Goal: Task Accomplishment & Management: Manage account settings

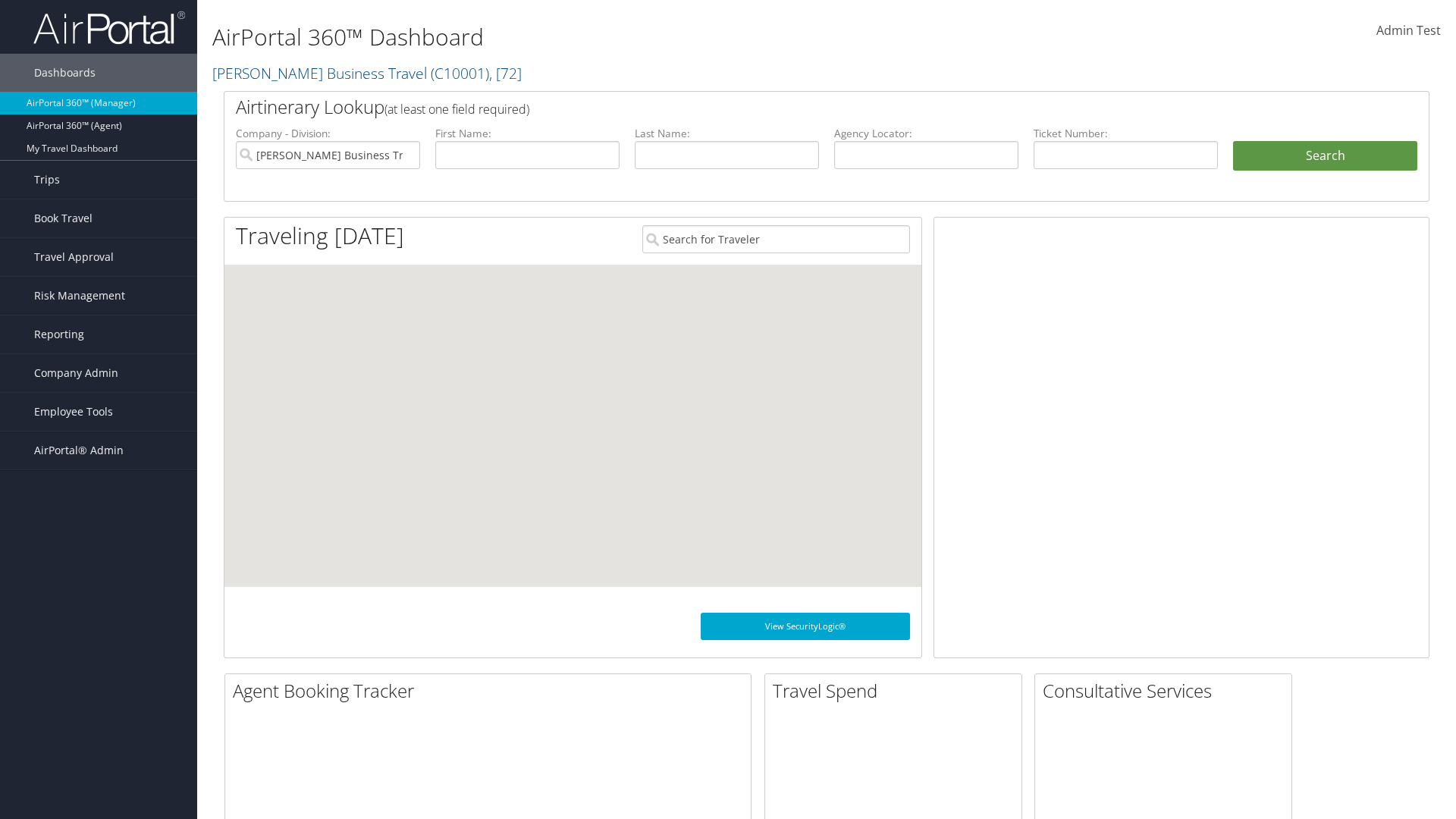
click at [98, 373] on span "Company Admin" at bounding box center [76, 373] width 85 height 38
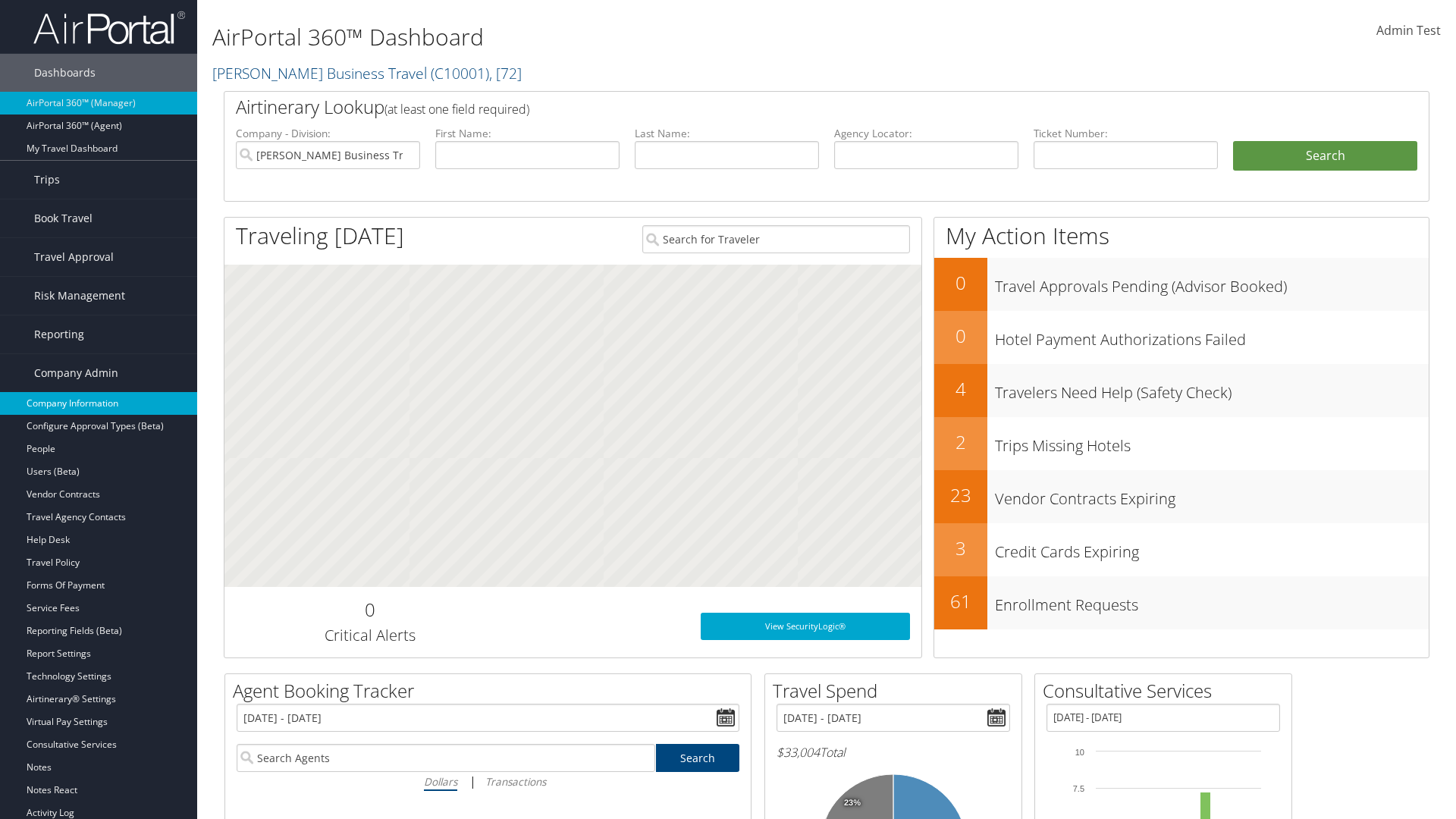
click at [98, 403] on link "Company Information" at bounding box center [98, 403] width 197 height 22
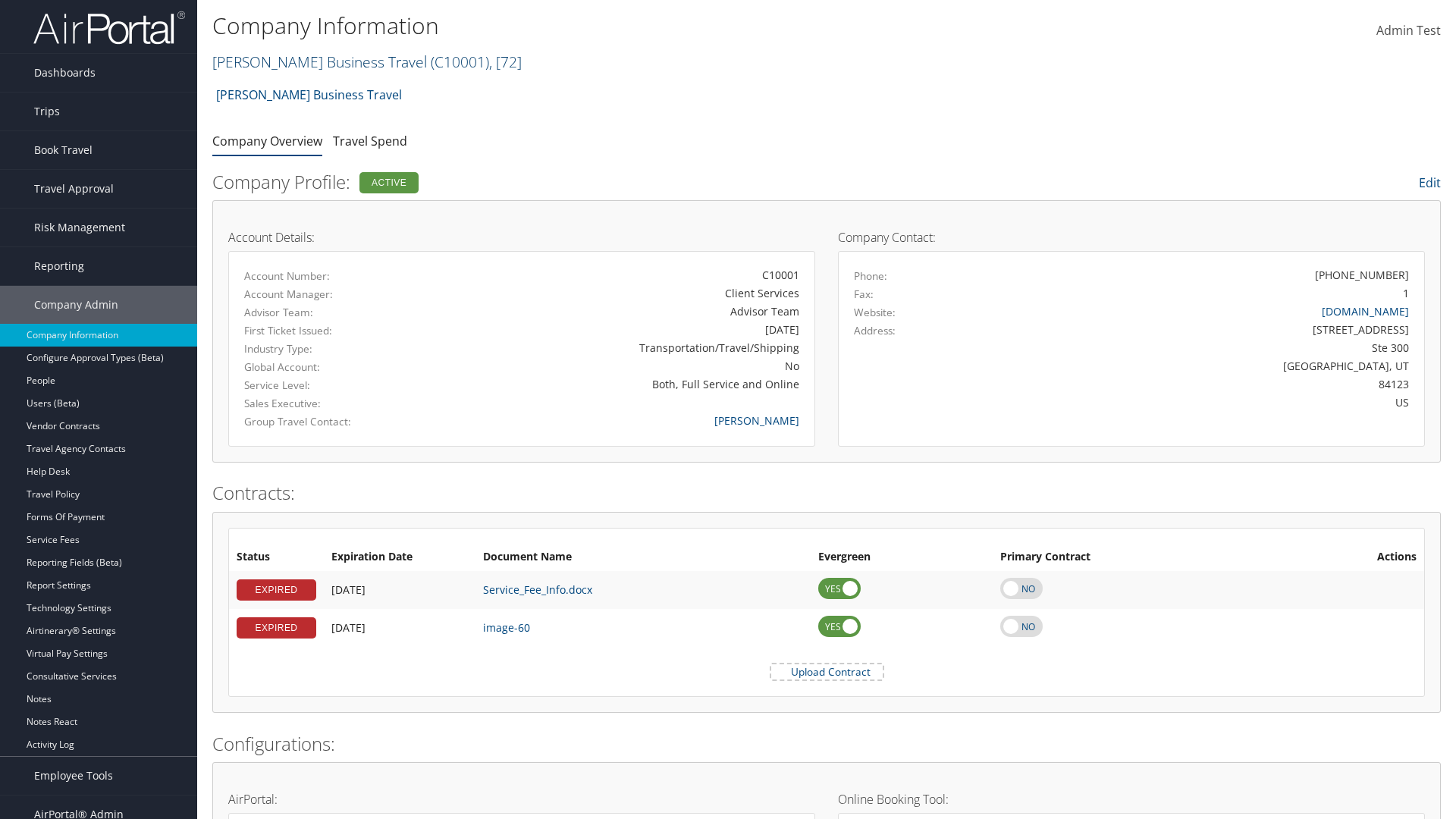
click at [312, 61] on link "[PERSON_NAME] Business Travel ( C10001 ) , [ 72 ]" at bounding box center [367, 62] width 309 height 20
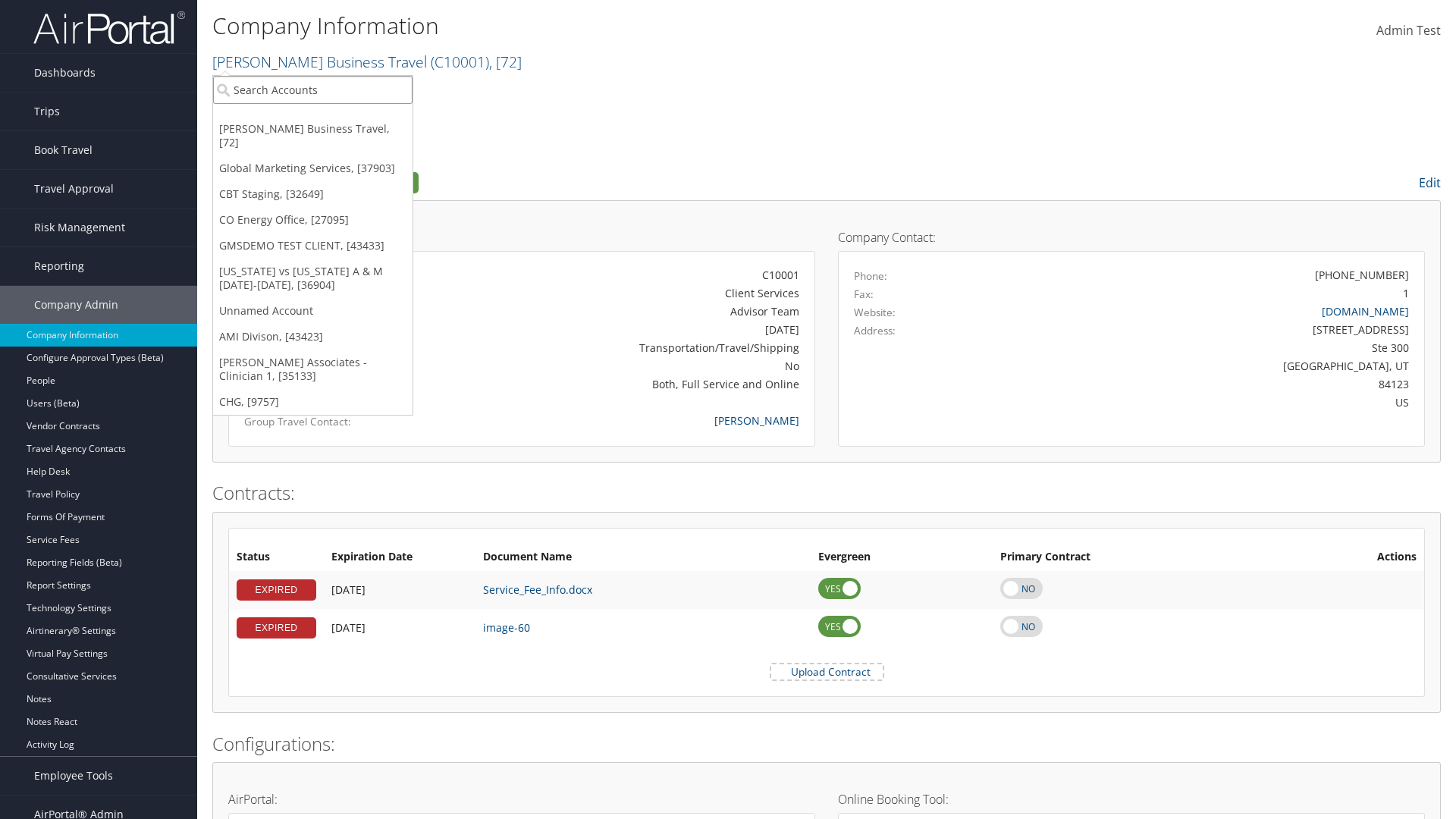
click at [312, 89] on input "search" at bounding box center [312, 90] width 199 height 28
type input "CBTSTG"
click at [312, 118] on div "CBT Staging (CBTSTG), [32649]" at bounding box center [312, 118] width 216 height 14
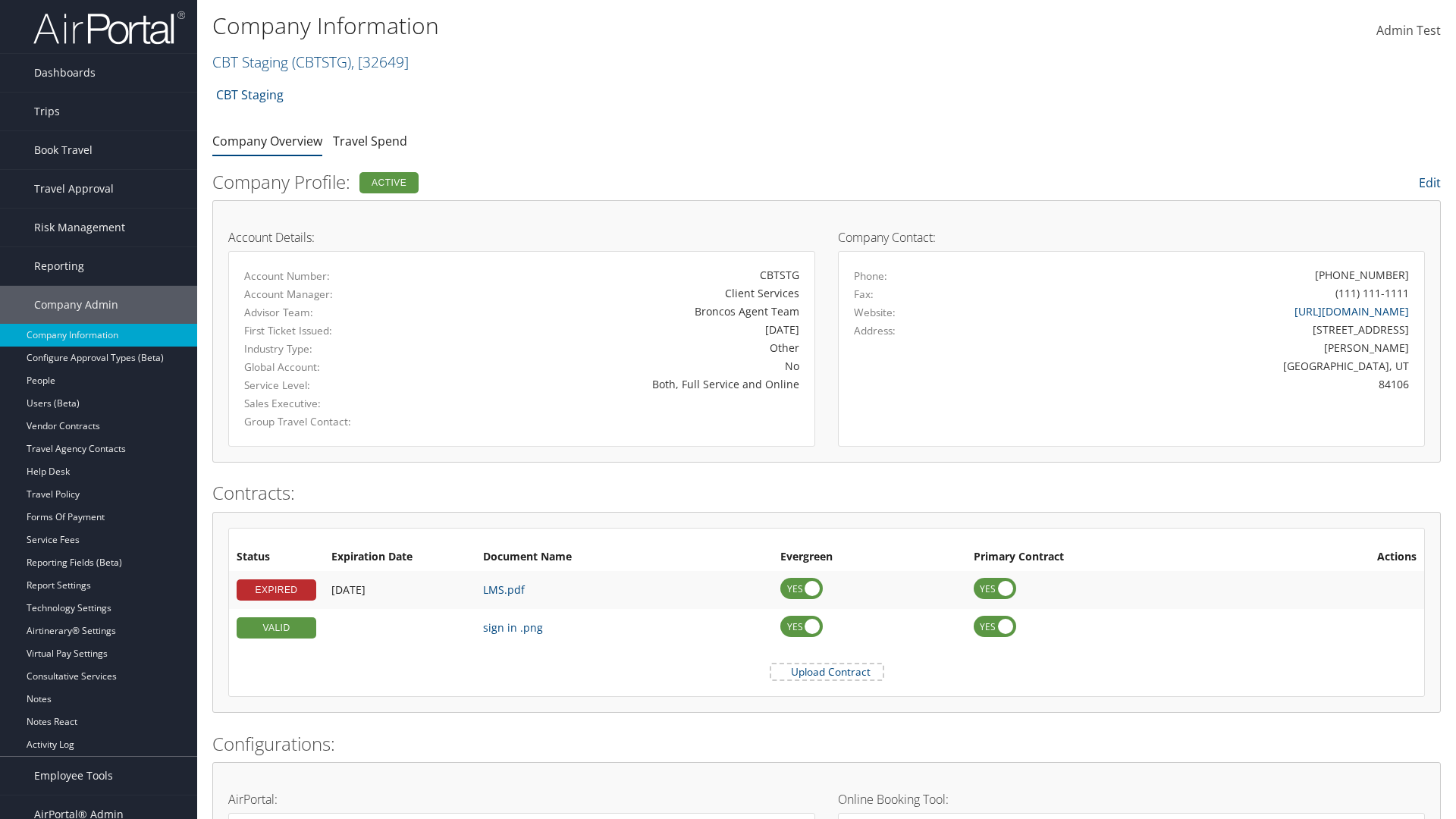
scroll to position [704, 0]
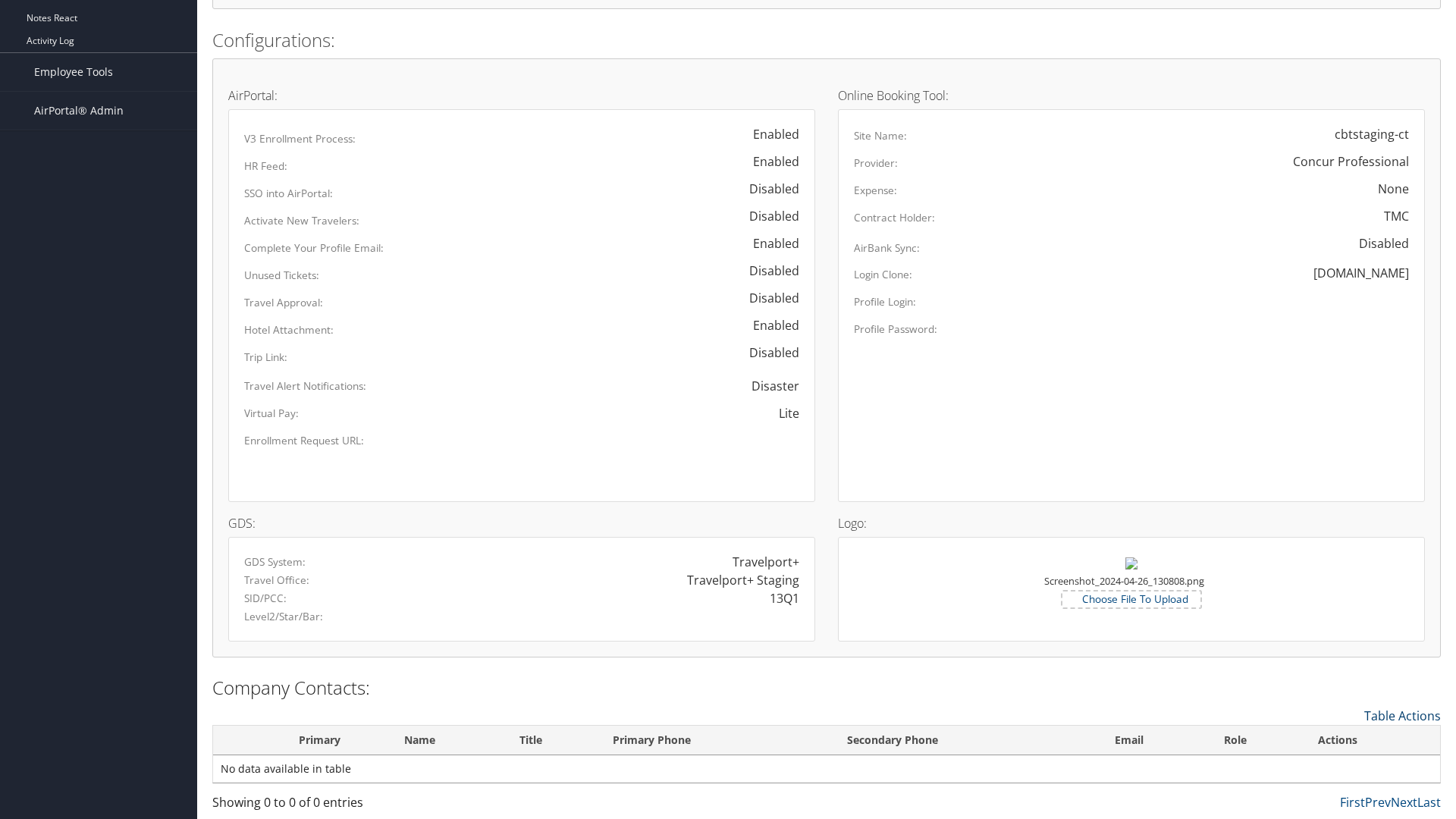
click at [1403, 715] on link "Table Actions" at bounding box center [1403, 716] width 77 height 17
click at [1340, 738] on link "New Contact" at bounding box center [1340, 738] width 199 height 26
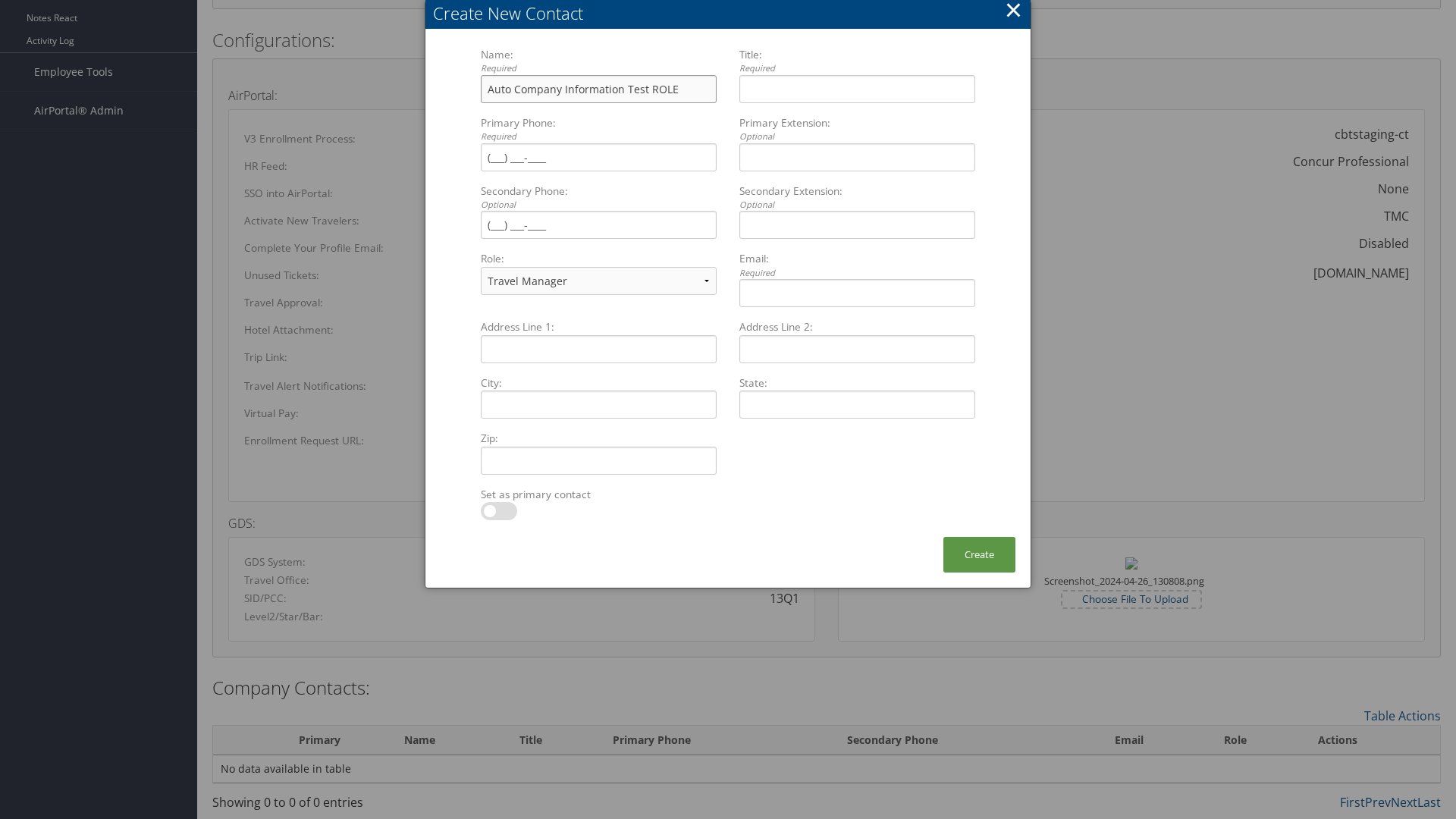
type input "Auto Company Information Test ROLE"
type input "Company Information Title ROLE"
type input "[PHONE_NUMBER]"
select select "EX"
type input "[PHONE_NUMBER]"
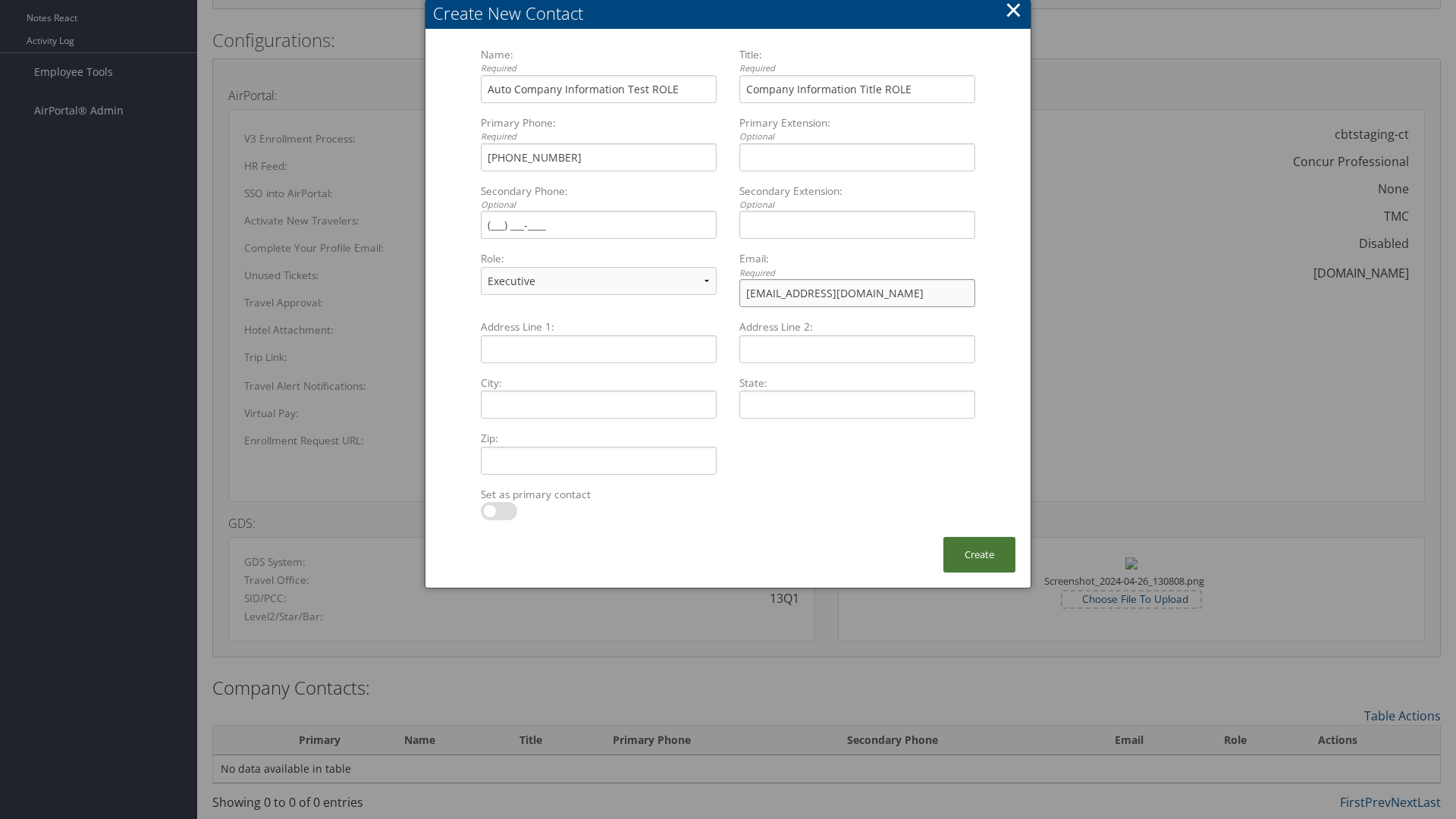
type input "[EMAIL_ADDRESS][DOMAIN_NAME]"
click at [979, 554] on button "Create" at bounding box center [979, 555] width 72 height 36
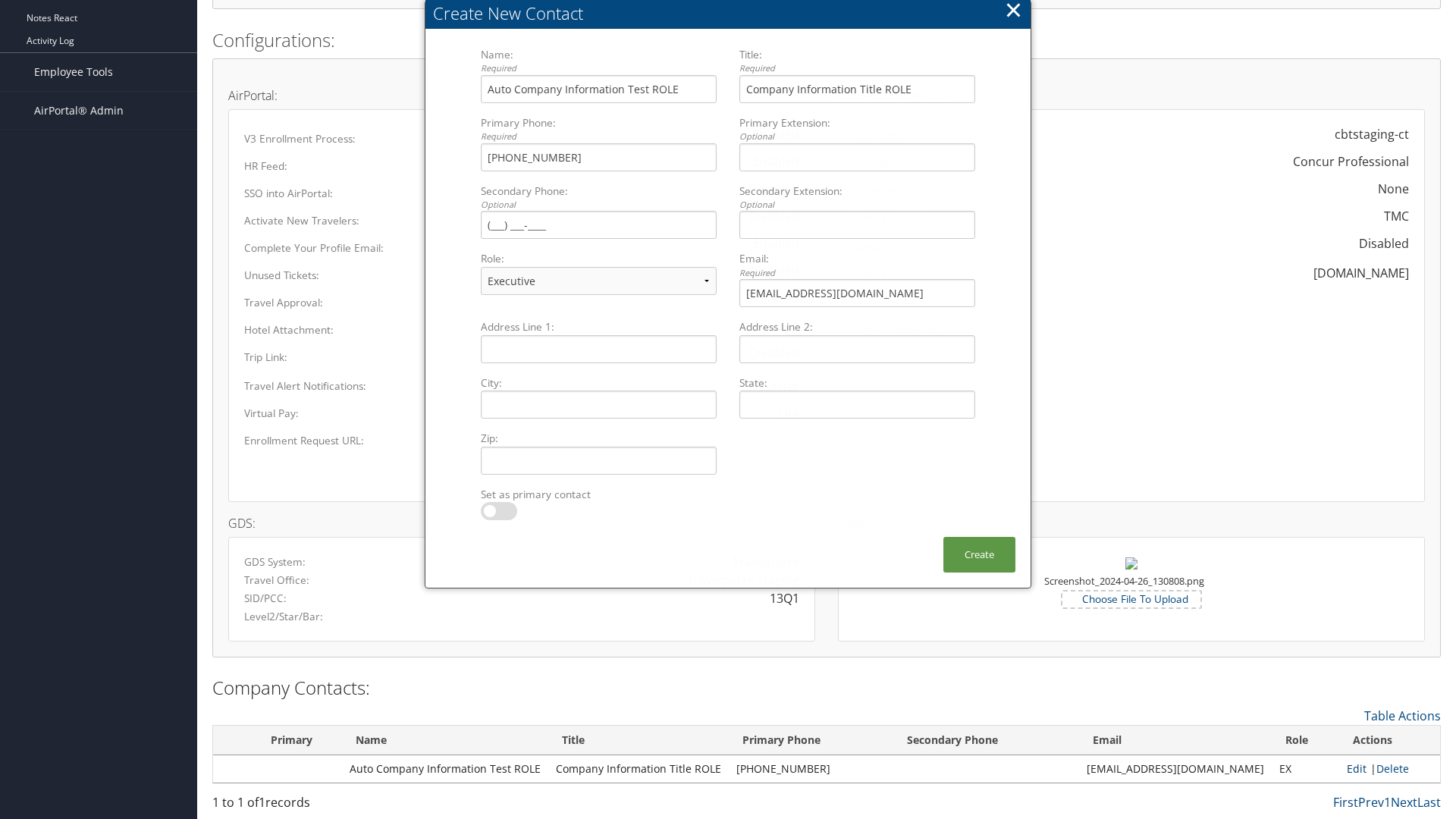
click at [1349, 768] on link "Edit" at bounding box center [1357, 768] width 19 height 15
